Goal: Transaction & Acquisition: Purchase product/service

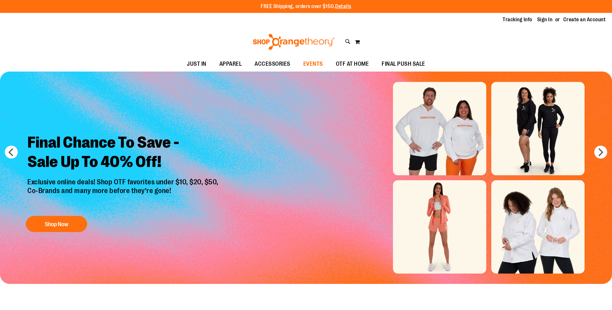
drag, startPoint x: 0, startPoint y: 0, endPoint x: 319, endPoint y: 64, distance: 325.7
click at [319, 64] on span "EVENTS" at bounding box center [313, 64] width 20 height 15
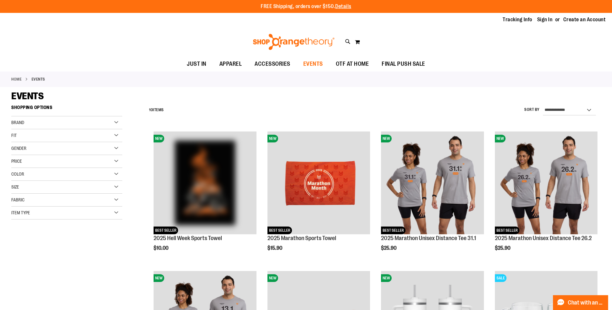
click at [309, 63] on span "EVENTS" at bounding box center [313, 64] width 20 height 15
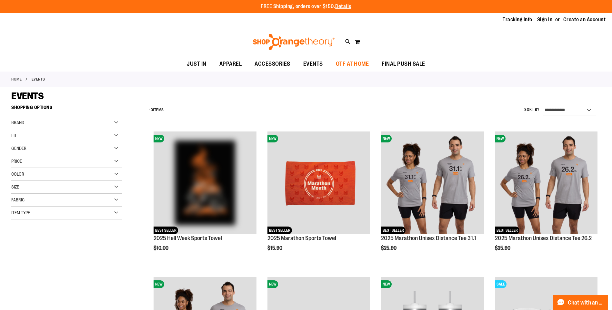
click at [363, 62] on span "OTF AT HOME" at bounding box center [352, 64] width 33 height 15
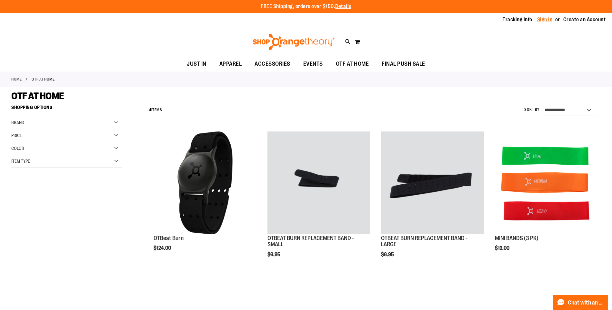
click at [539, 19] on link "Sign In" at bounding box center [544, 19] width 15 height 7
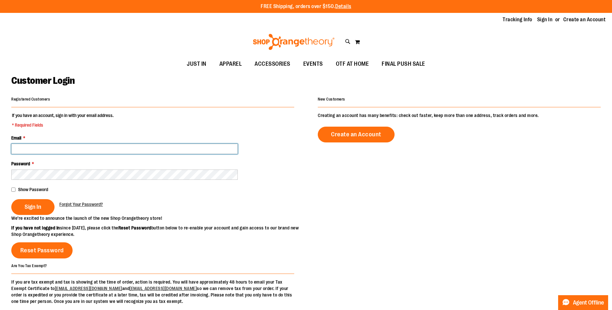
click at [68, 151] on input "Email *" at bounding box center [124, 149] width 226 height 10
type input "**********"
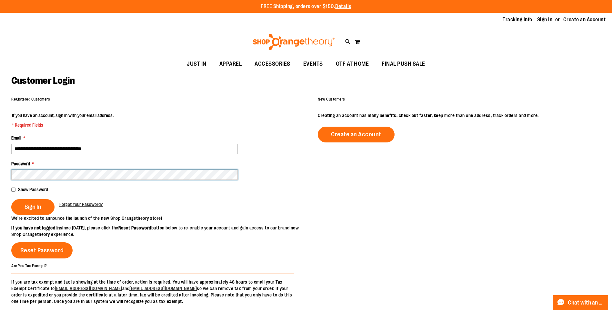
click at [11, 199] on button "Sign In" at bounding box center [32, 207] width 43 height 16
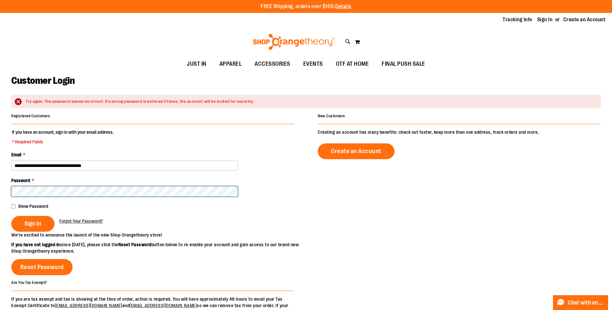
click at [11, 216] on button "Sign In" at bounding box center [32, 224] width 43 height 16
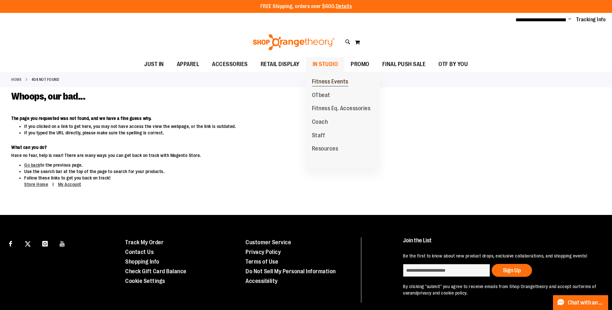
click at [325, 83] on span "Fitness Events" at bounding box center [330, 82] width 36 height 8
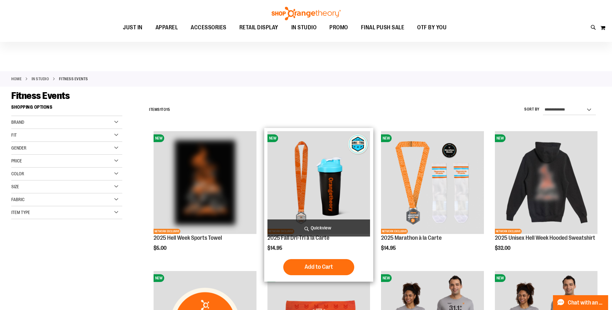
scroll to position [32, 0]
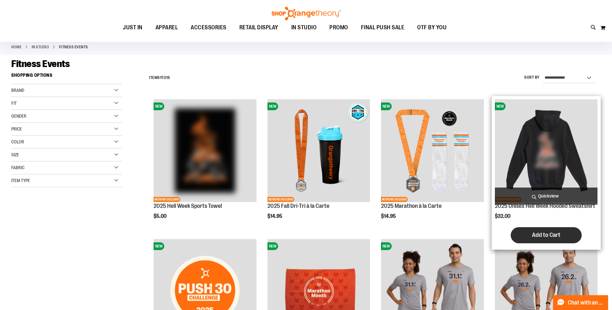
click at [549, 239] on span "Add to Cart" at bounding box center [546, 235] width 28 height 7
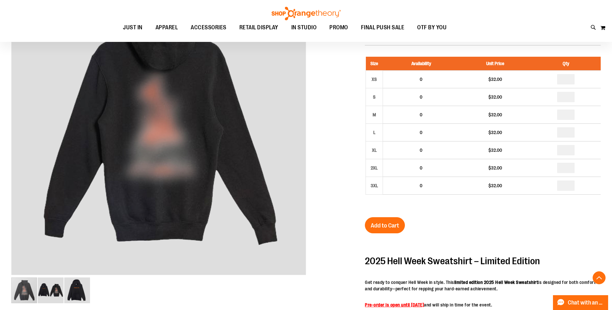
scroll to position [129, 0]
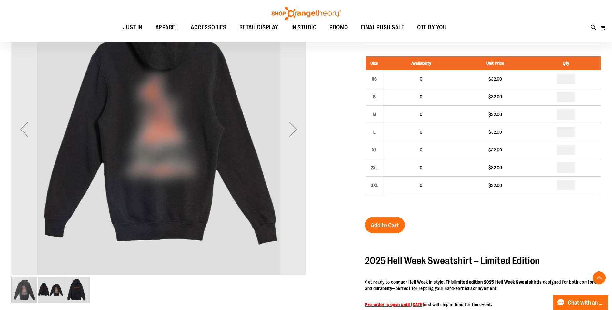
click at [78, 289] on img "image 3 of 3" at bounding box center [77, 290] width 26 height 26
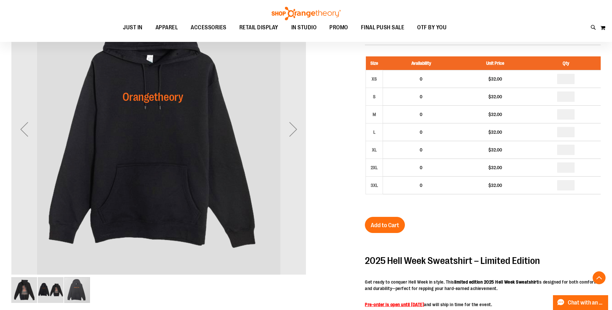
click at [54, 295] on img "image 2 of 3" at bounding box center [51, 290] width 26 height 26
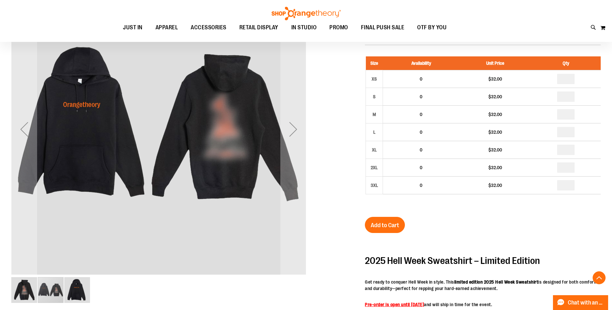
click at [72, 294] on img "image 3 of 3" at bounding box center [77, 290] width 26 height 26
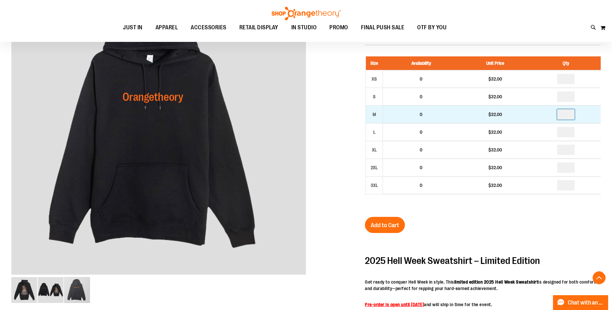
click at [575, 115] on input "number" at bounding box center [565, 114] width 17 height 10
type input "*"
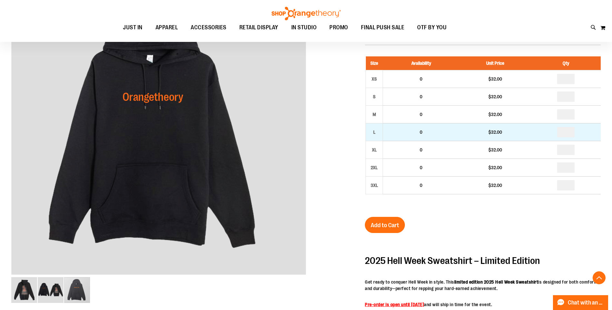
type input "*"
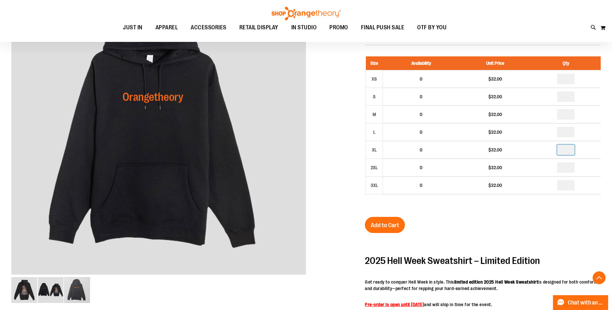
click at [571, 149] on input "number" at bounding box center [565, 150] width 17 height 10
type input "*"
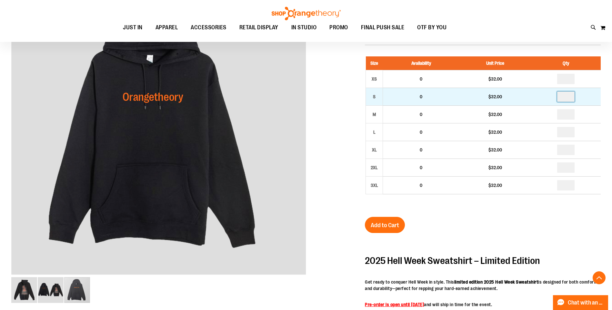
click at [571, 96] on input "number" at bounding box center [565, 97] width 17 height 10
type input "*"
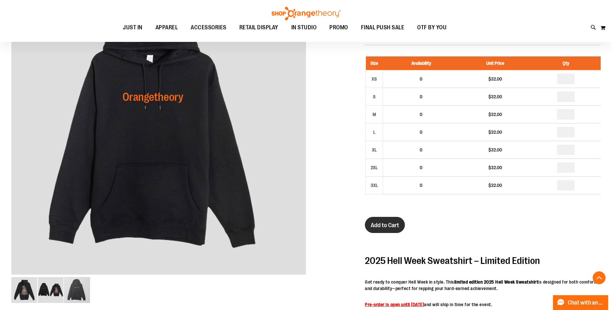
click at [394, 226] on span "Add to Cart" at bounding box center [385, 225] width 28 height 7
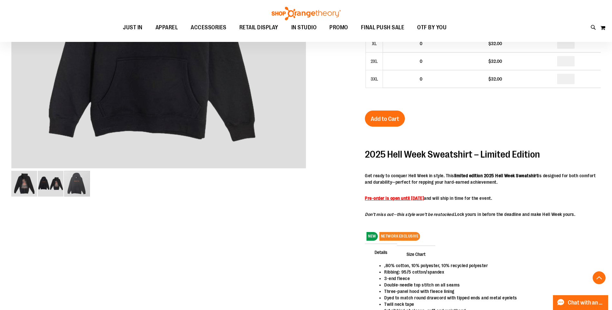
scroll to position [258, 0]
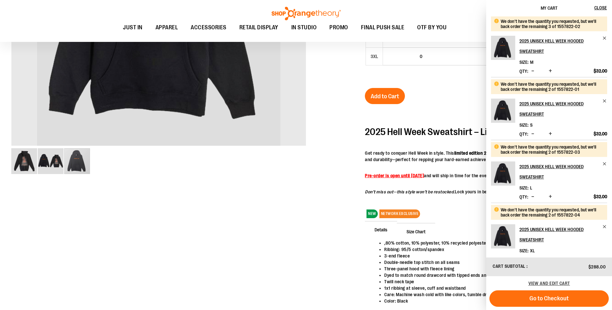
click at [295, 155] on div "carousel" at bounding box center [158, 161] width 295 height 27
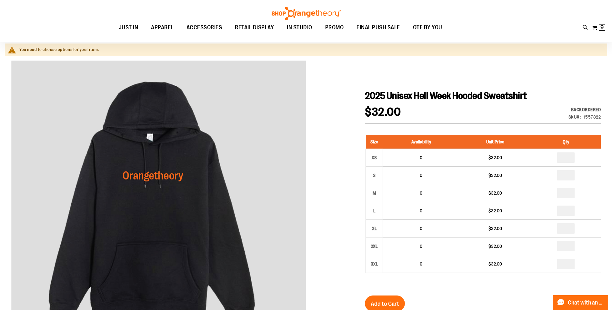
scroll to position [0, 0]
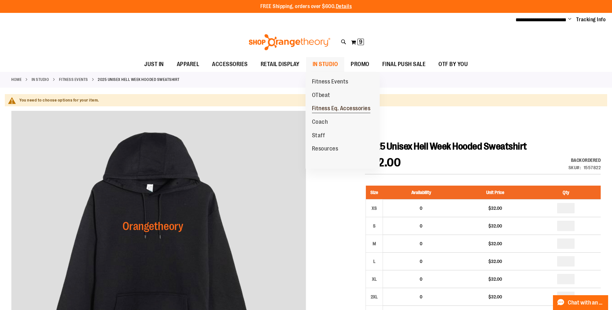
click at [326, 107] on span "Fitness Eq. Accessories" at bounding box center [341, 109] width 59 height 8
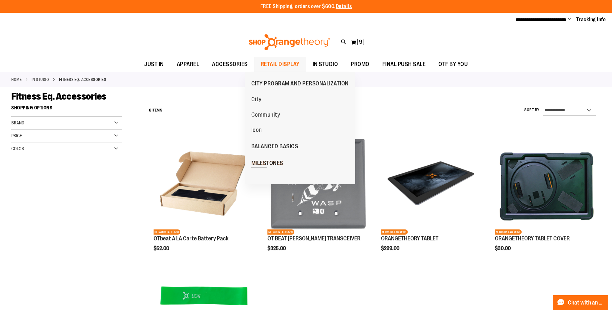
click at [262, 163] on span "MILESTONES" at bounding box center [267, 164] width 32 height 8
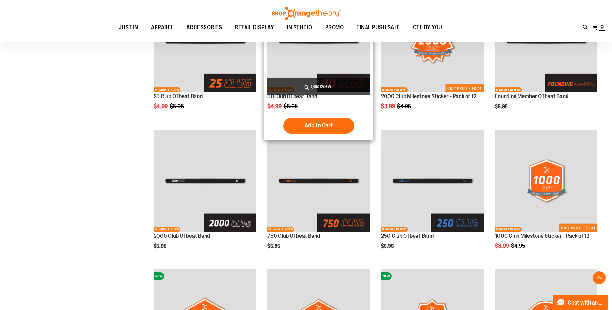
scroll to position [193, 0]
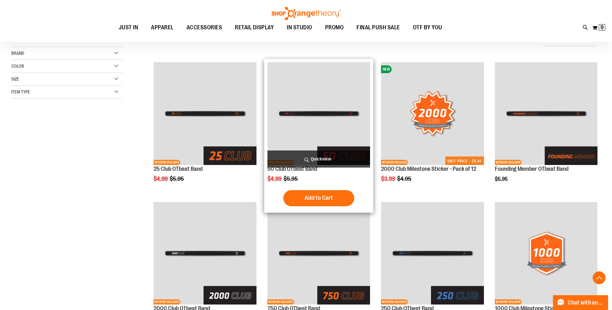
scroll to position [64, 0]
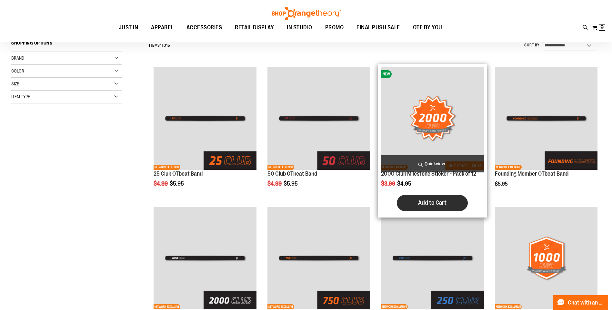
click at [426, 206] on span "Add to Cart" at bounding box center [432, 202] width 28 height 7
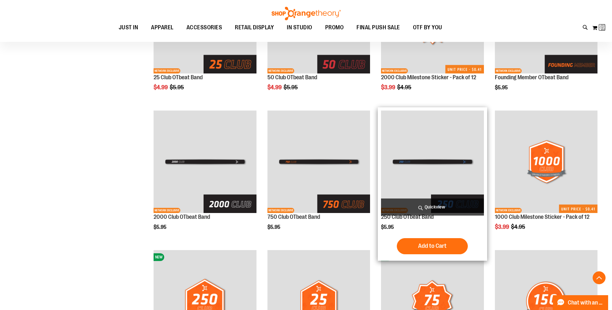
scroll to position [161, 0]
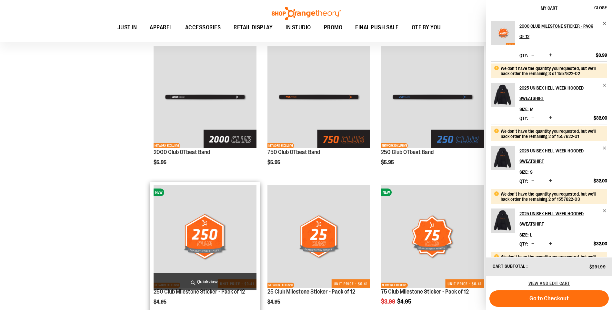
scroll to position [258, 0]
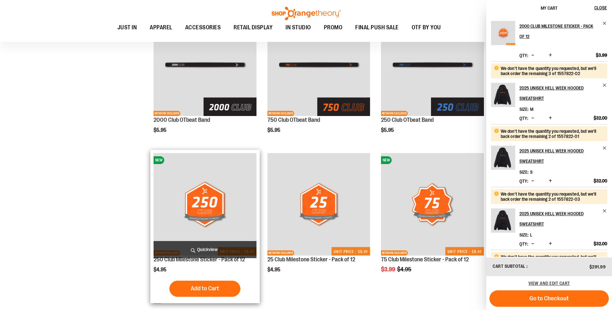
click at [194, 288] on span "Add to Cart" at bounding box center [205, 288] width 28 height 7
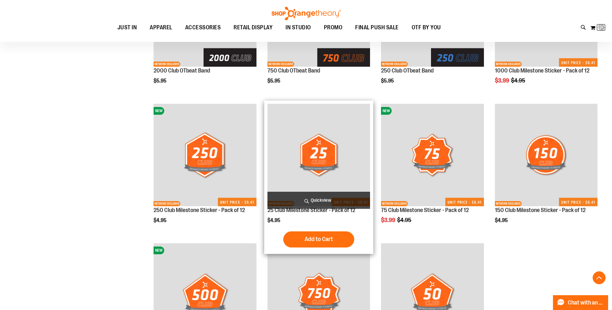
scroll to position [322, 0]
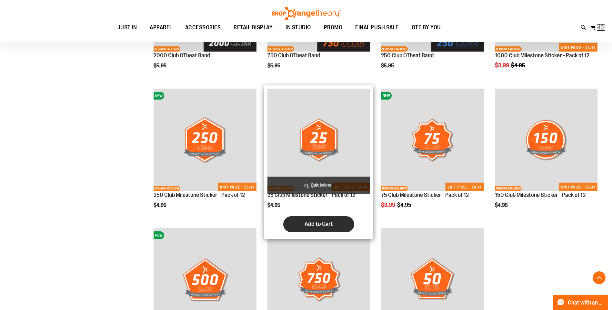
click at [322, 223] on span "Add to Cart" at bounding box center [319, 224] width 28 height 7
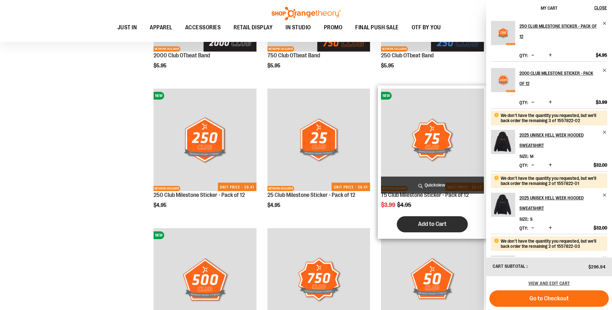
click at [430, 227] on span "Add to Cart" at bounding box center [432, 224] width 28 height 7
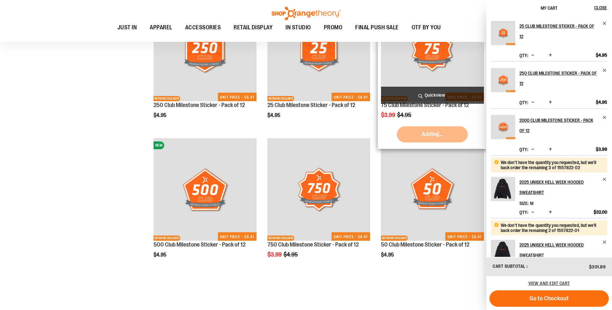
scroll to position [419, 0]
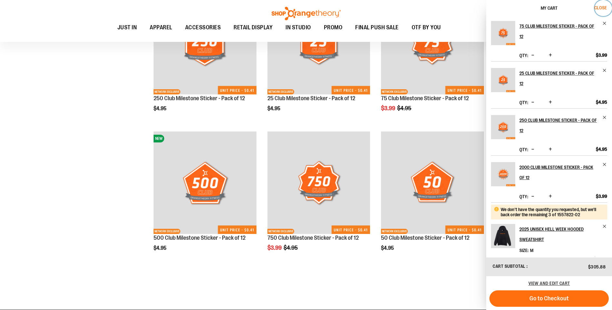
click at [600, 7] on span "Close" at bounding box center [600, 7] width 13 height 5
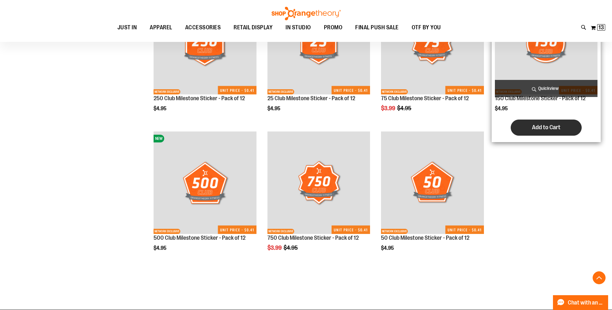
click at [554, 129] on span "Add to Cart" at bounding box center [546, 127] width 28 height 7
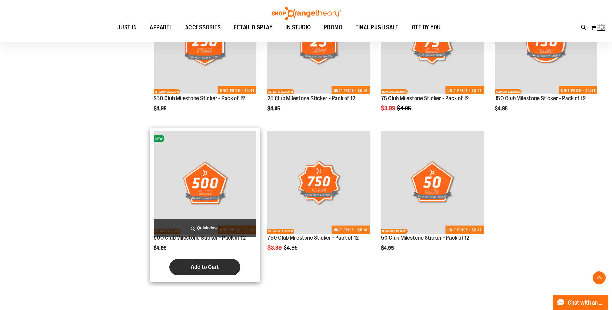
click at [184, 265] on button "Add to Cart" at bounding box center [204, 267] width 71 height 16
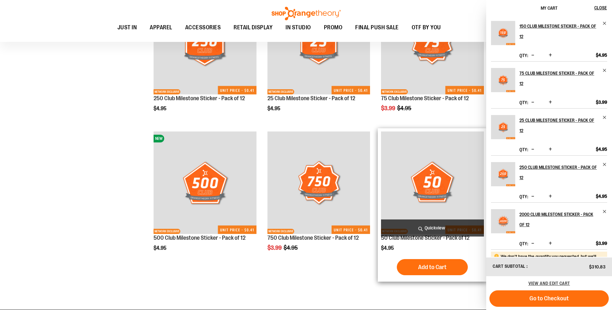
click at [429, 266] on span "Add to Cart" at bounding box center [432, 267] width 28 height 7
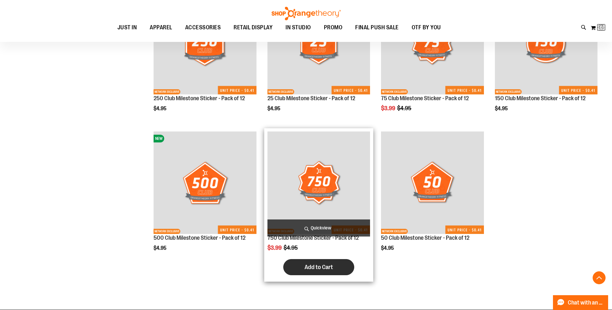
click at [322, 268] on span "Add to Cart" at bounding box center [319, 267] width 28 height 7
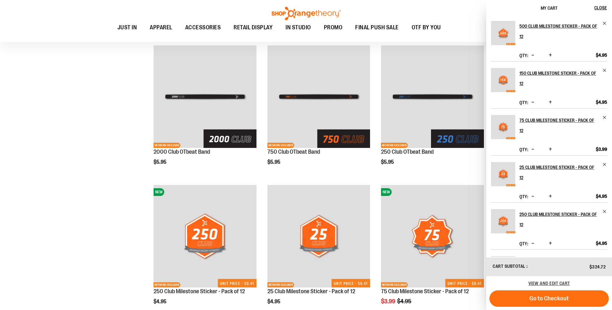
scroll to position [226, 0]
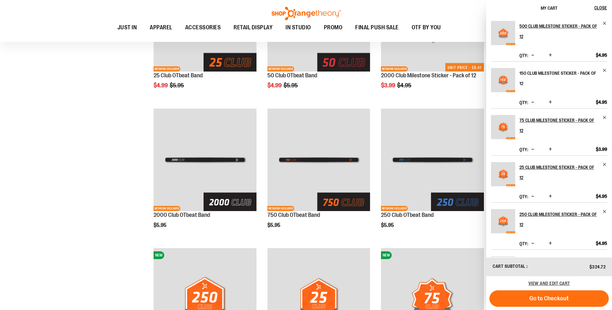
scroll to position [161, 0]
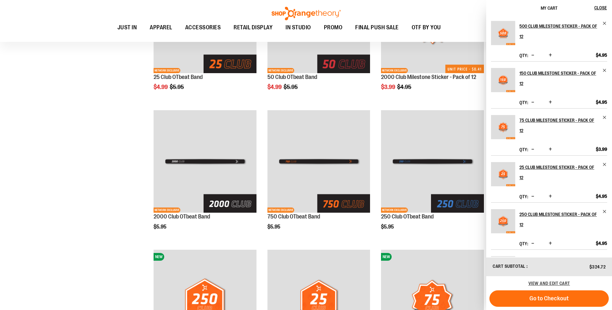
click at [567, 43] on div "500 Club Milestone Sticker - Pack of 12 Qty * Update $4.95" at bounding box center [549, 36] width 116 height 30
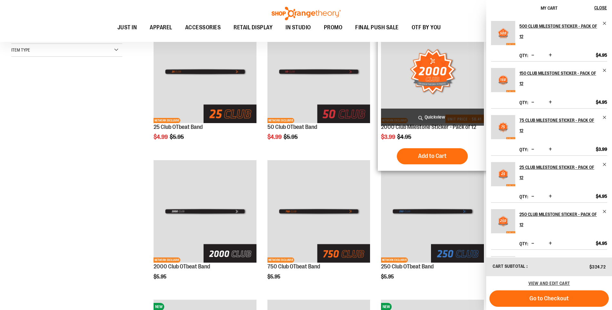
scroll to position [129, 0]
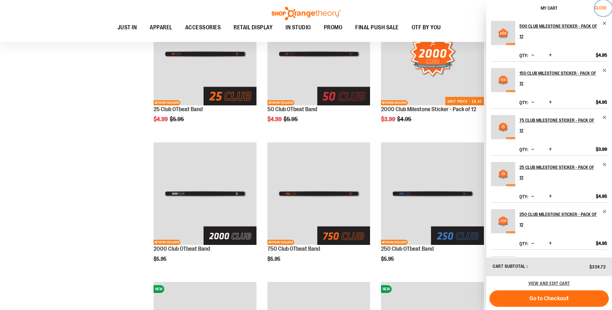
click at [605, 7] on span "Close" at bounding box center [600, 7] width 13 height 5
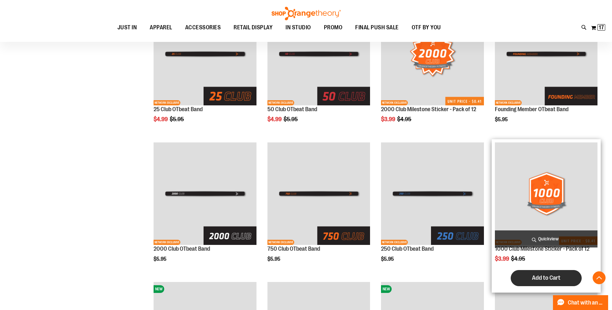
click at [556, 282] on span "Add to Cart" at bounding box center [546, 278] width 28 height 7
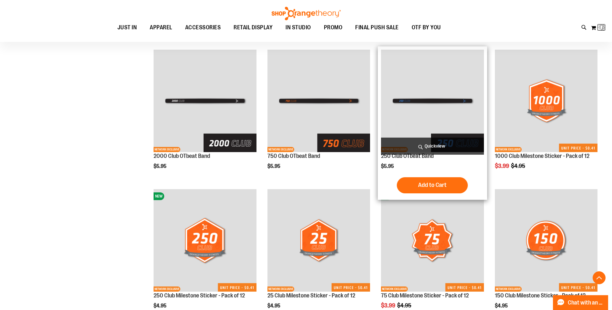
scroll to position [226, 0]
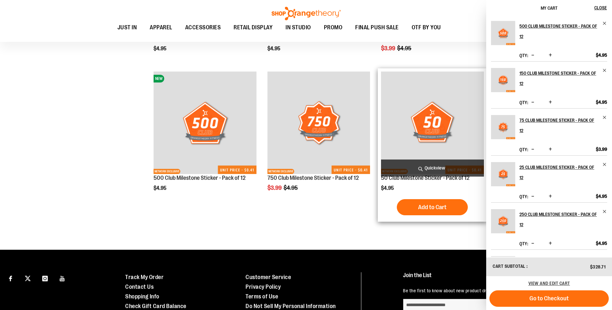
scroll to position [546, 0]
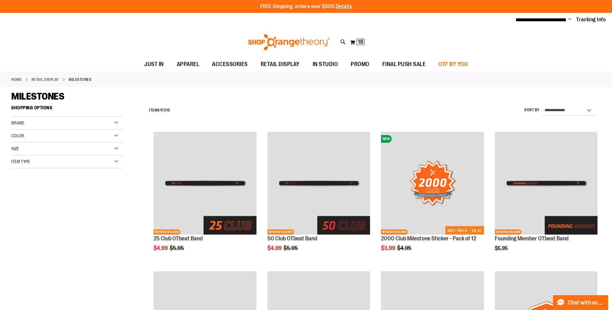
click at [467, 65] on span "OTF BY YOU" at bounding box center [452, 64] width 29 height 15
click at [468, 63] on span "OTF BY YOU" at bounding box center [452, 64] width 29 height 15
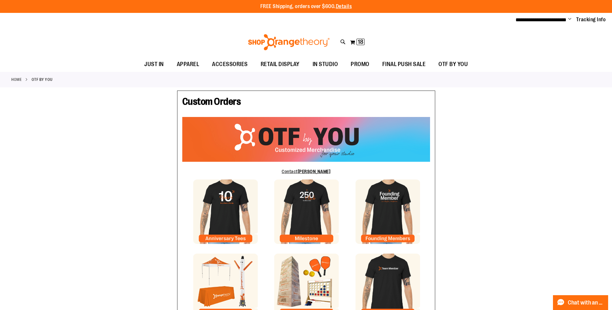
type input "********"
type input "*******"
type input "**********"
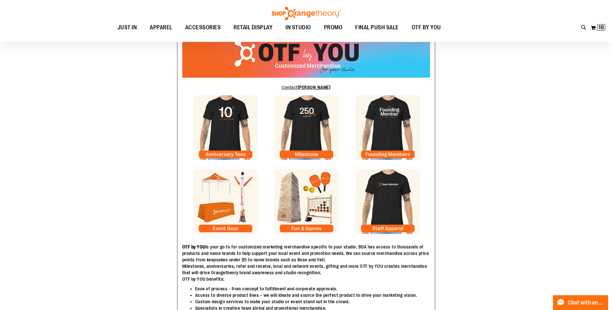
scroll to position [96, 0]
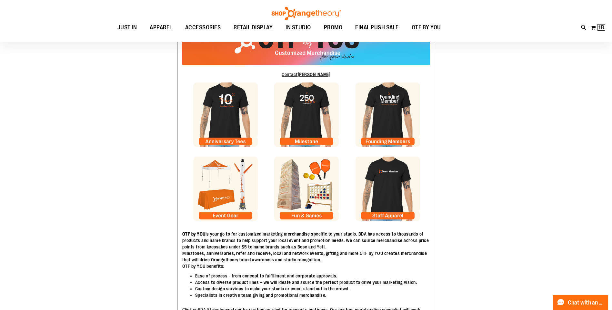
click at [375, 216] on img at bounding box center [388, 189] width 65 height 65
